Goal: Transaction & Acquisition: Purchase product/service

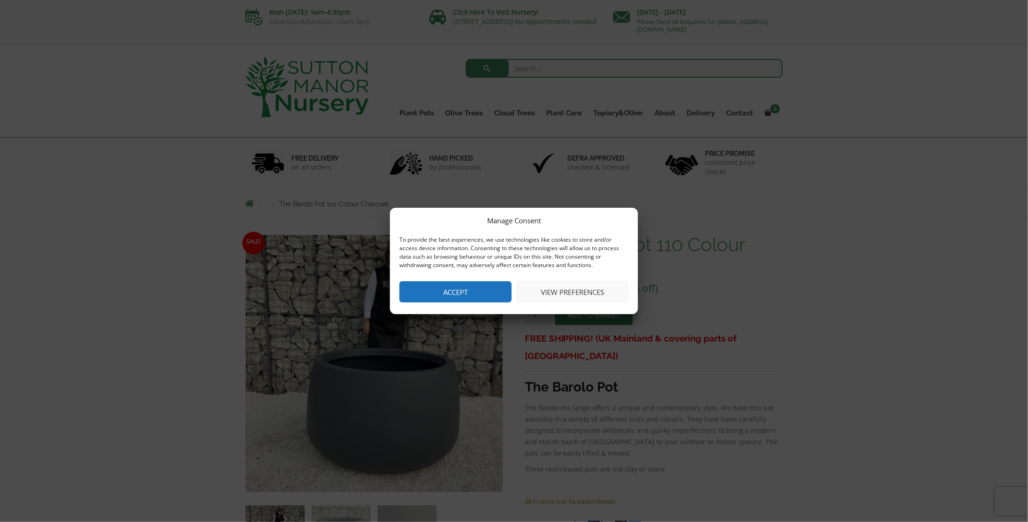
click at [591, 295] on button "View preferences" at bounding box center [572, 291] width 112 height 21
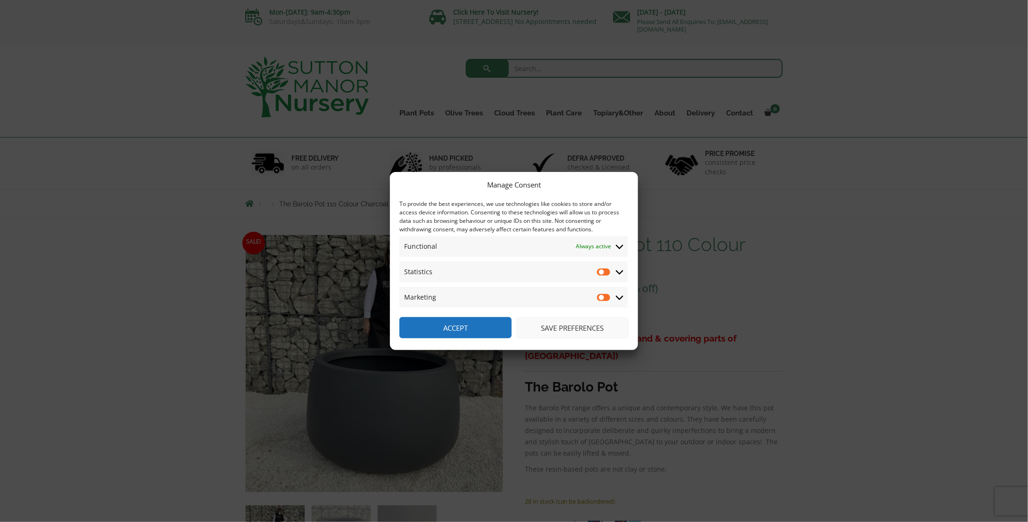
click at [578, 329] on button "Save preferences" at bounding box center [572, 327] width 112 height 21
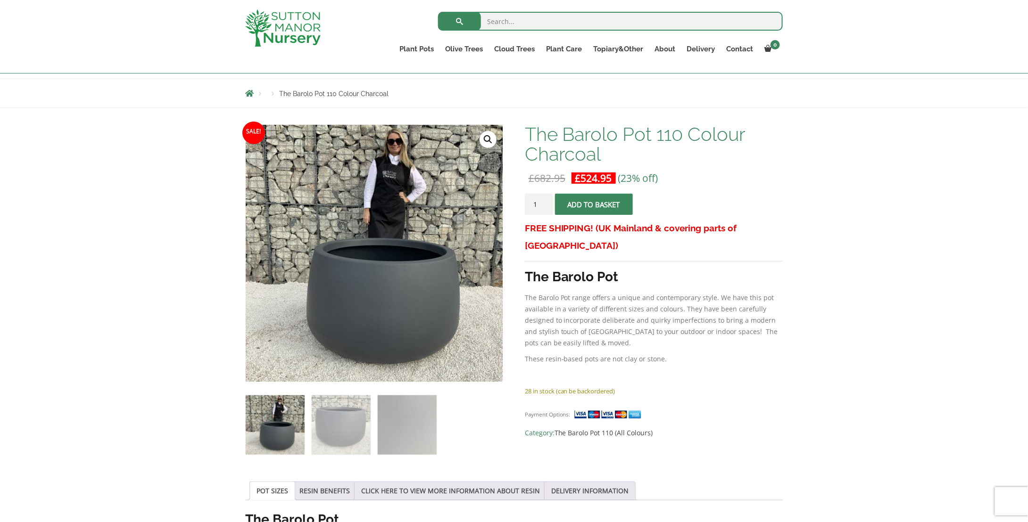
scroll to position [94, 0]
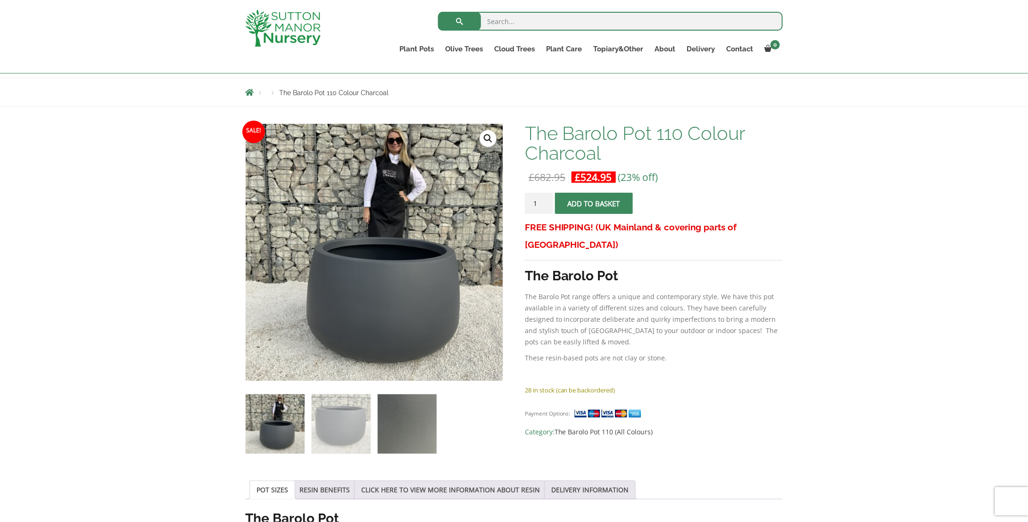
click at [389, 412] on img at bounding box center [407, 424] width 59 height 59
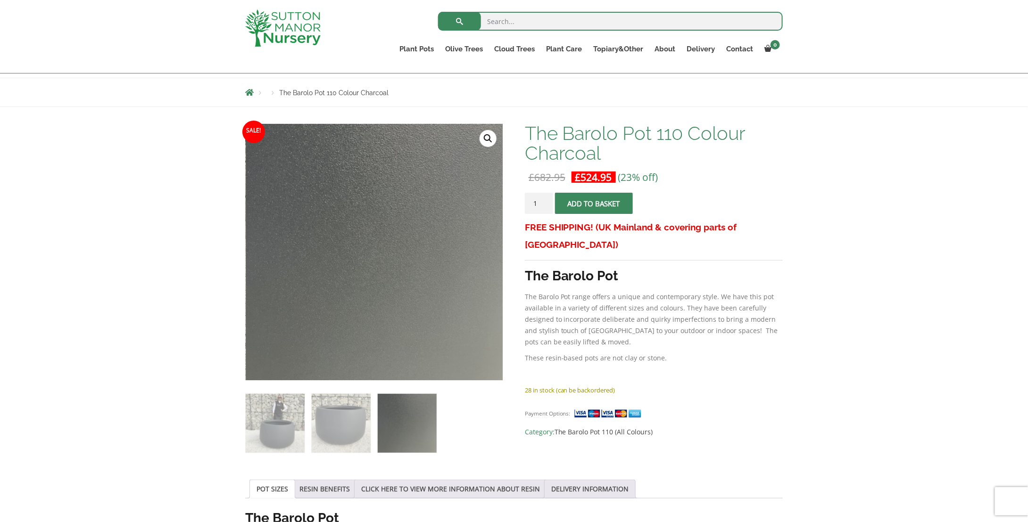
click at [310, 434] on ol at bounding box center [374, 417] width 258 height 73
click at [302, 443] on img at bounding box center [275, 423] width 59 height 59
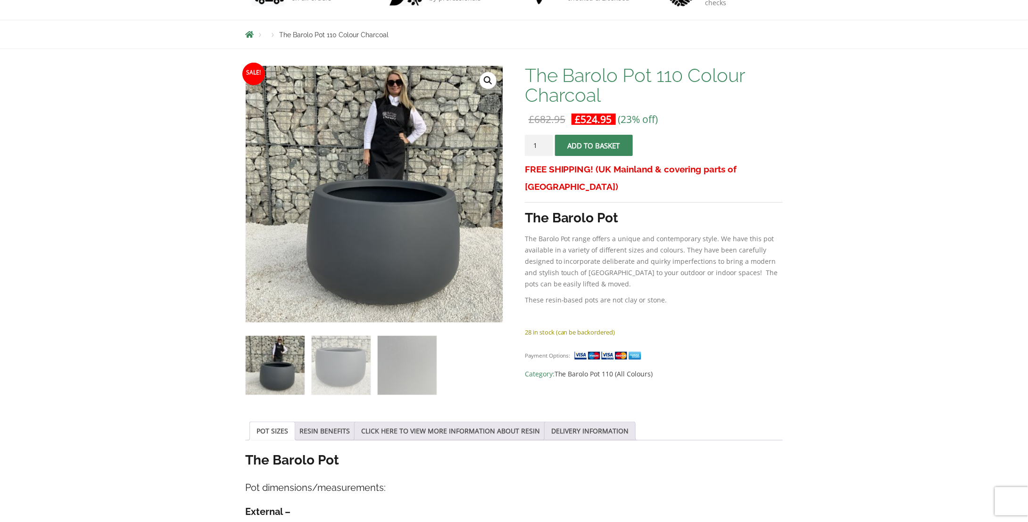
scroll to position [0, 0]
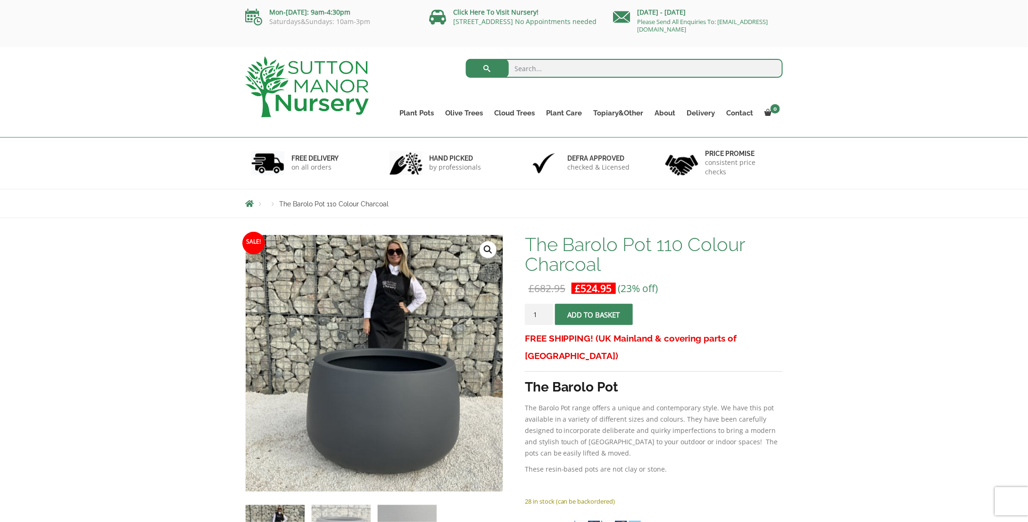
drag, startPoint x: 835, startPoint y: 454, endPoint x: 725, endPoint y: 100, distance: 369.9
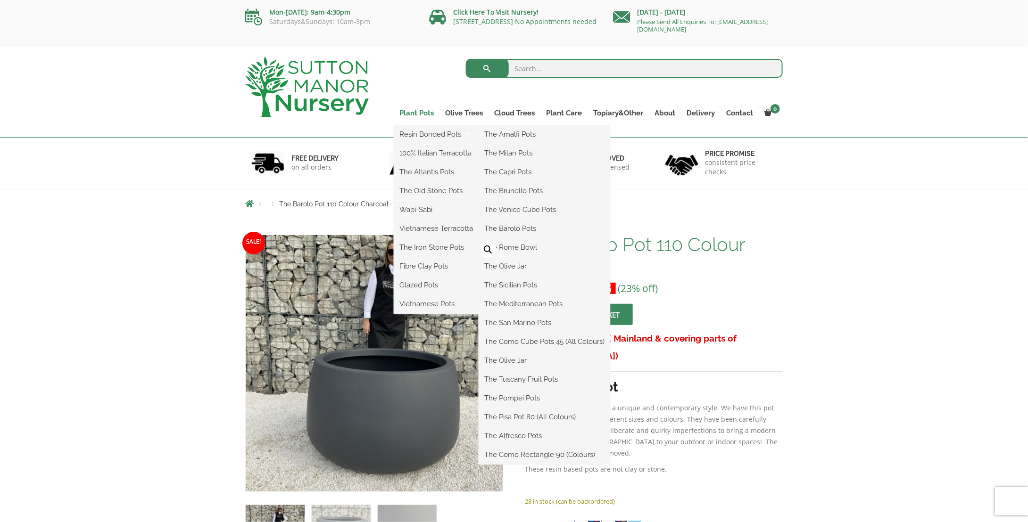
click at [419, 116] on link "Plant Pots" at bounding box center [417, 113] width 46 height 13
click at [424, 132] on link "Resin Bonded Pots" at bounding box center [436, 134] width 85 height 14
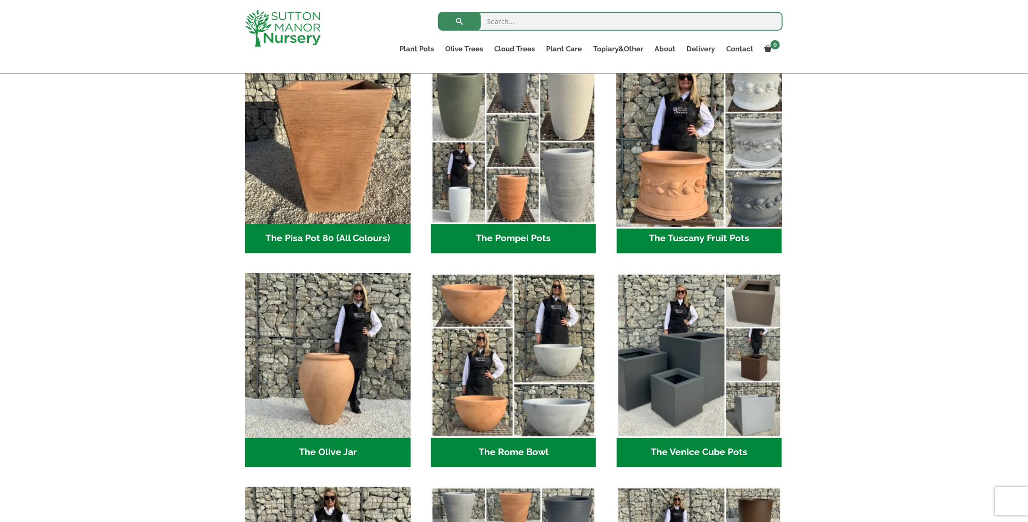
scroll to position [660, 0]
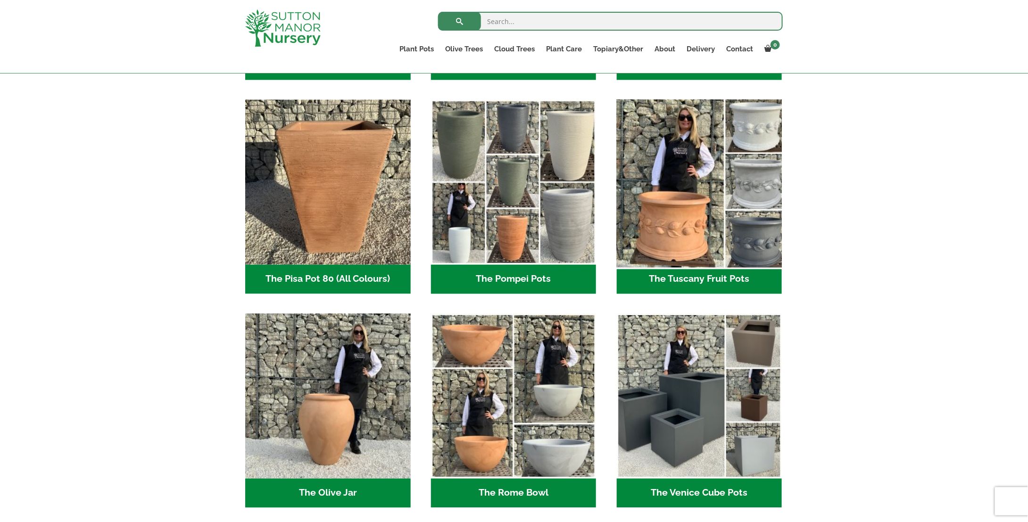
click at [704, 206] on img "Visit product category The Tuscany Fruit Pots" at bounding box center [698, 182] width 173 height 173
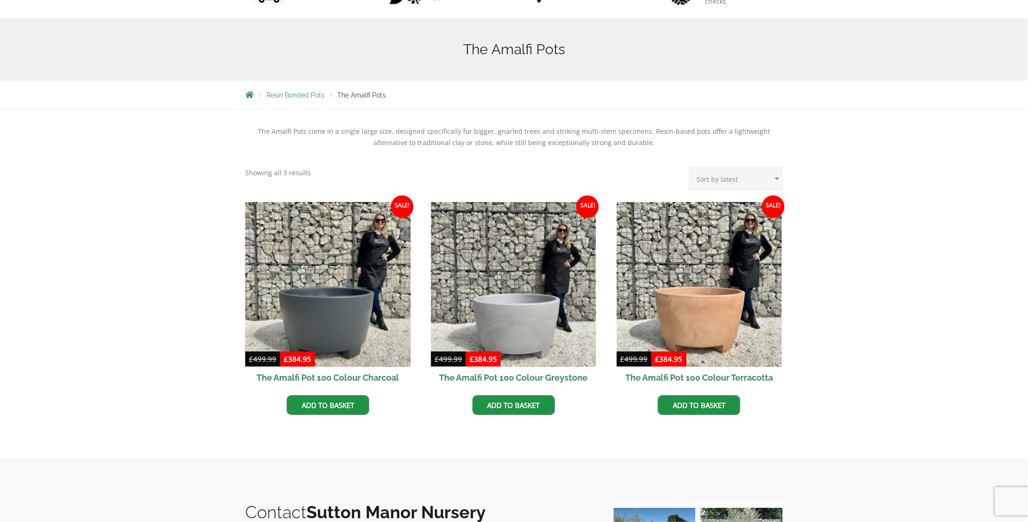
scroll to position [189, 0]
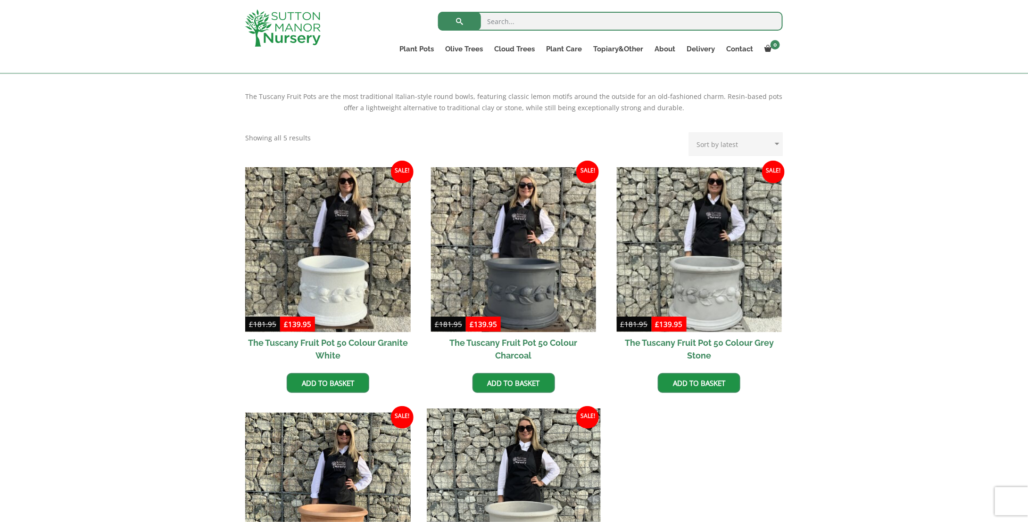
scroll to position [330, 0]
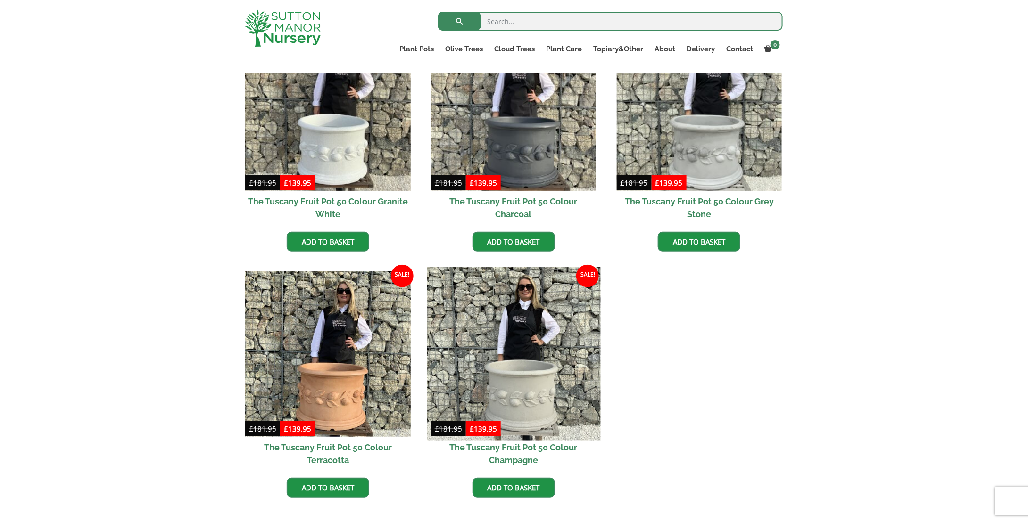
click at [546, 363] on img at bounding box center [513, 353] width 173 height 173
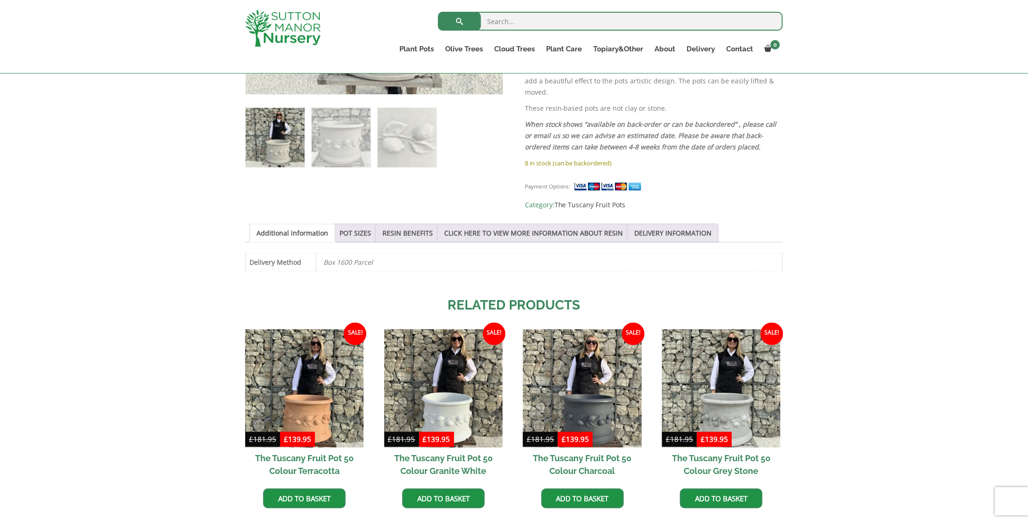
scroll to position [536, 0]
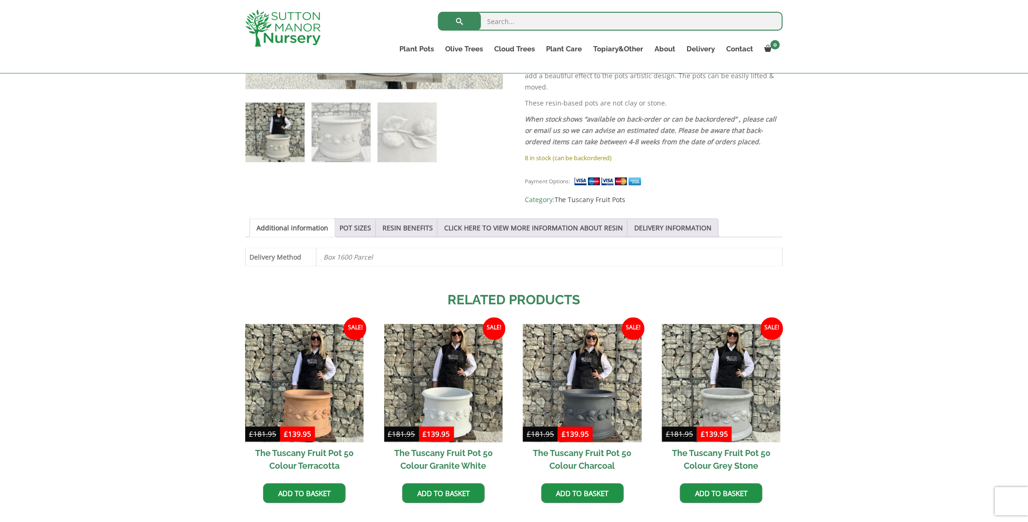
click at [284, 497] on div "Add plant food to your order? Please select an option (x1) 1k Bag (£15.00) (x2)…" at bounding box center [514, 121] width 552 height 892
click at [0, 0] on input "Delivery Guide" at bounding box center [0, 0] width 0 height 0
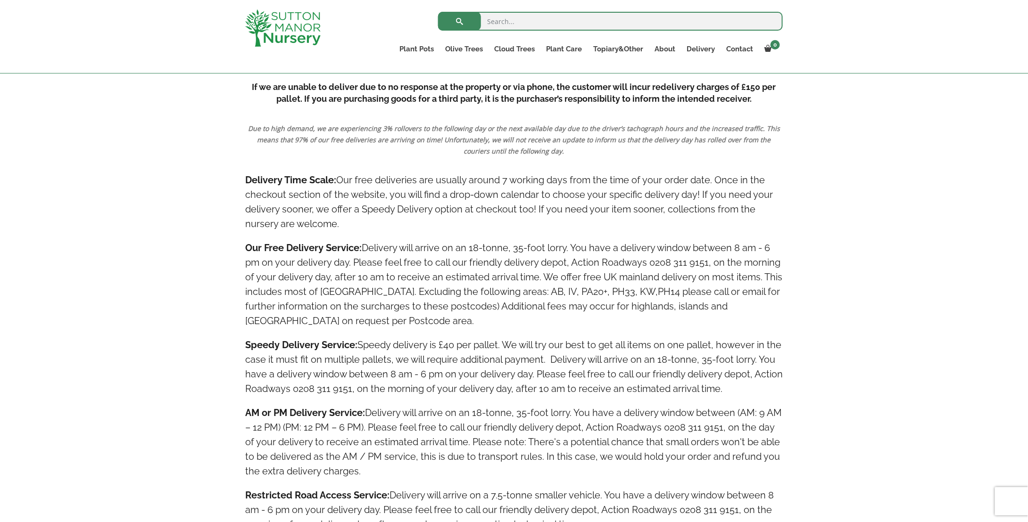
scroll to position [0, 0]
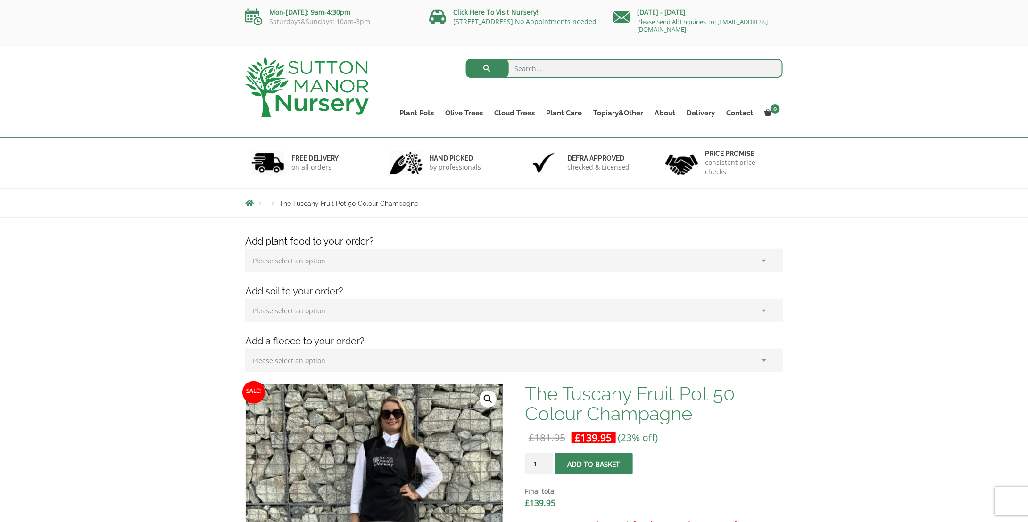
drag, startPoint x: 155, startPoint y: 450, endPoint x: 283, endPoint y: -41, distance: 508.2
click at [339, 320] on select "Please select an option (x1) 75L Bag (£34.99) (x2) 75L Bag (£69.98) (x3) 75L Ba…" at bounding box center [513, 311] width 537 height 24
drag, startPoint x: 109, startPoint y: 391, endPoint x: 119, endPoint y: 387, distance: 10.3
